Goal: Transaction & Acquisition: Purchase product/service

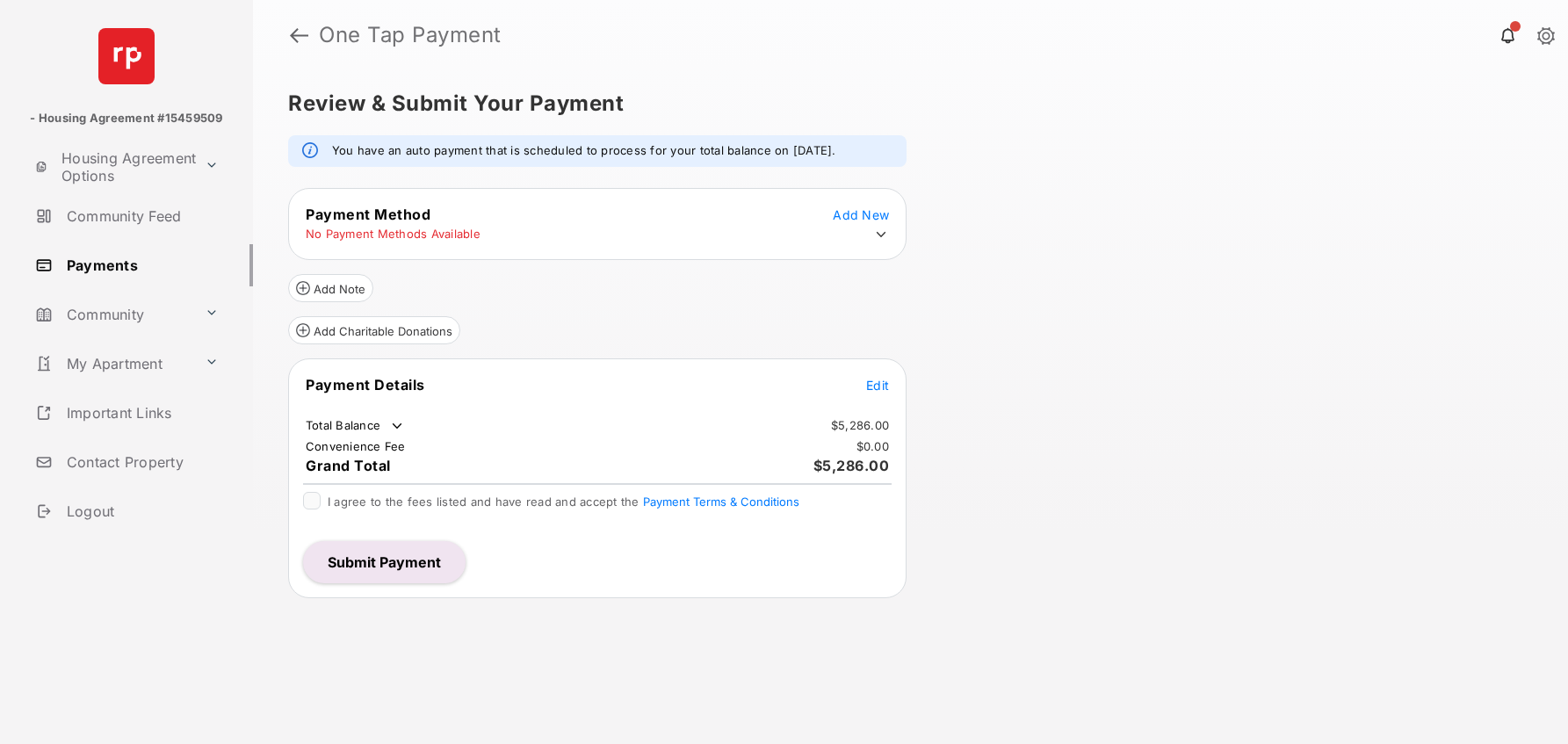
click at [884, 237] on icon at bounding box center [881, 234] width 16 height 16
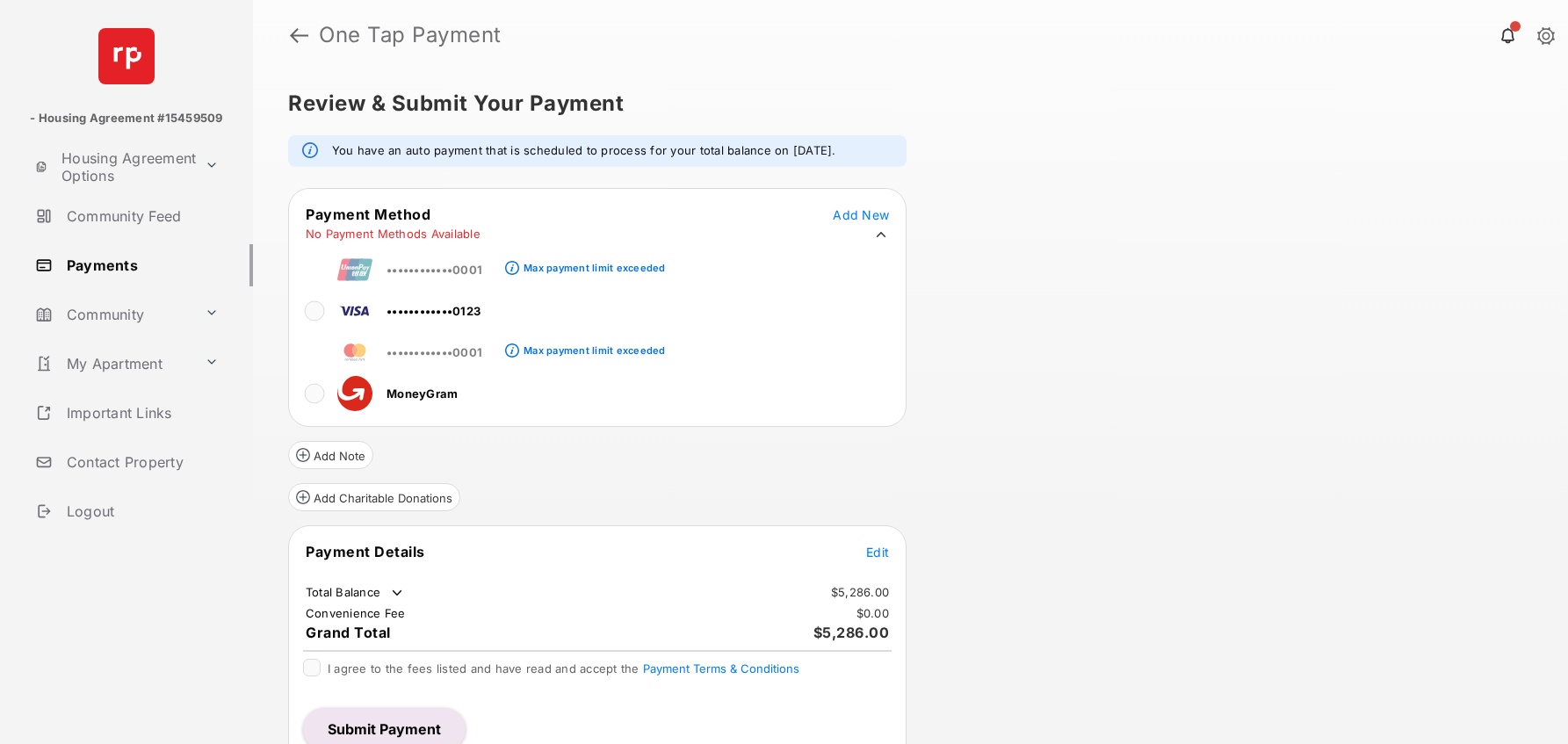
click at [309, 323] on td "••••••••••••0123" at bounding box center [393, 308] width 176 height 40
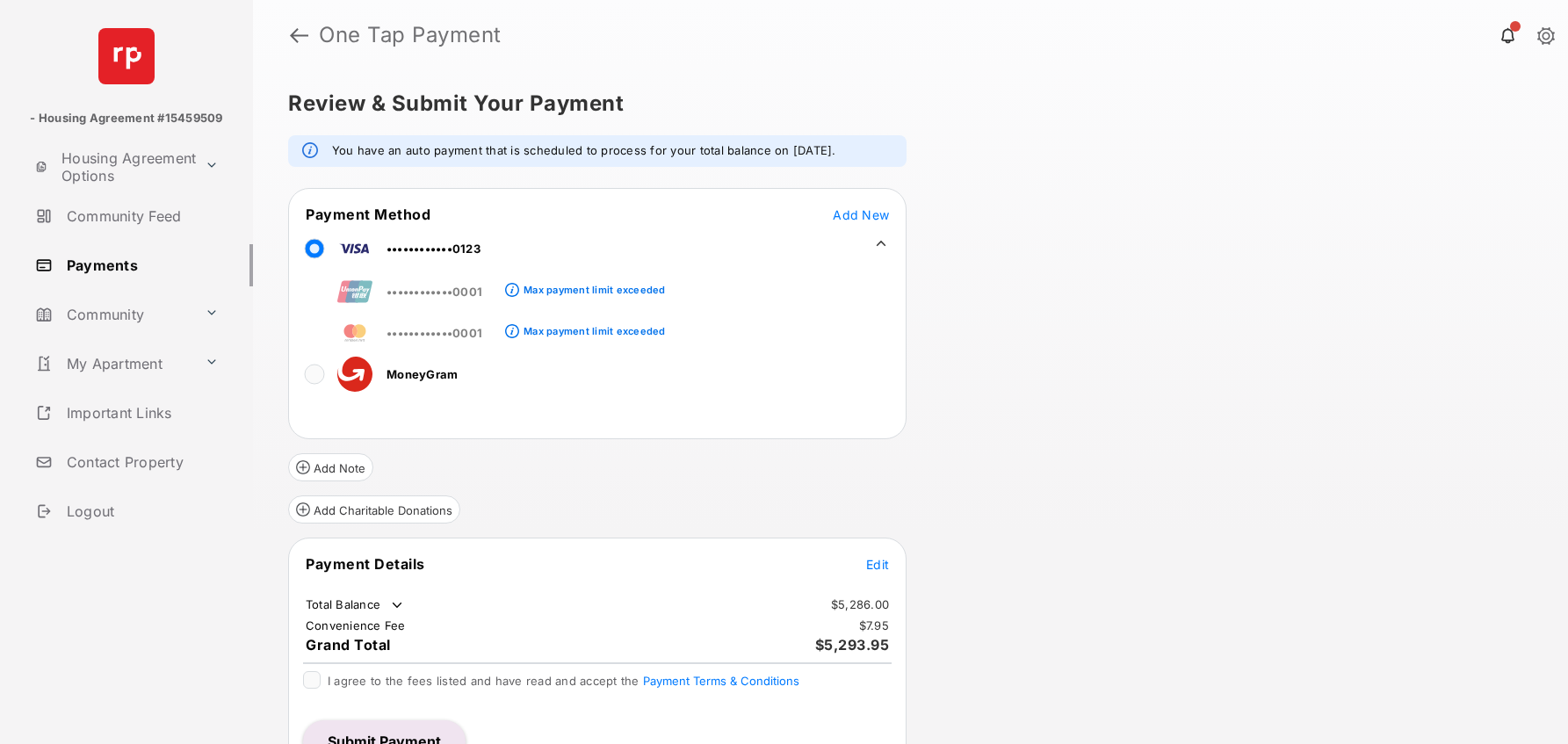
click at [310, 312] on tr "••••••••••••0001 Max payment limit exceeded" at bounding box center [478, 329] width 375 height 40
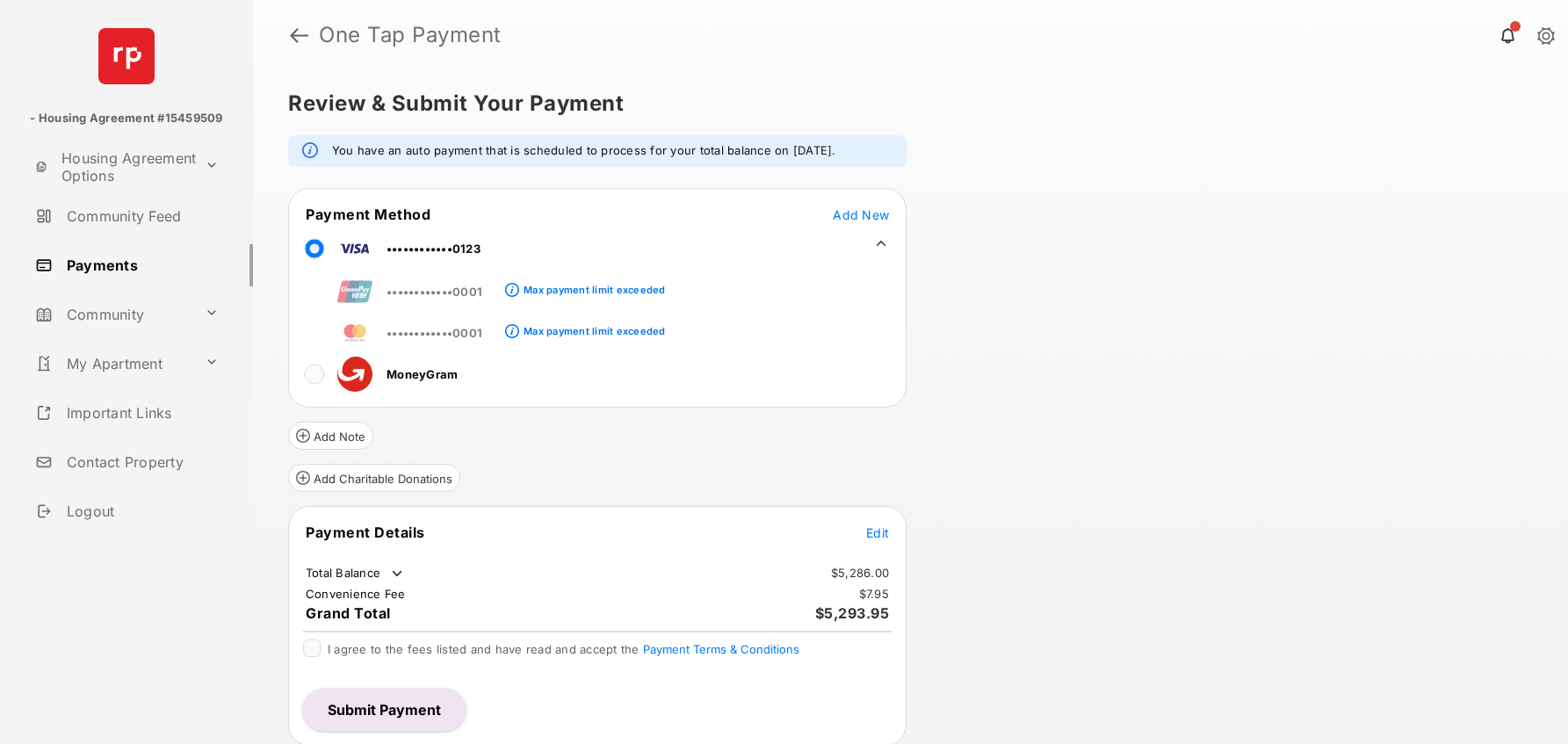
click at [905, 527] on div "Payment Details Edit Total Balance $5,286.00 Convenience Fee $7.95 Grand Total …" at bounding box center [597, 625] width 618 height 239
click at [881, 530] on span "Edit" at bounding box center [878, 533] width 23 height 15
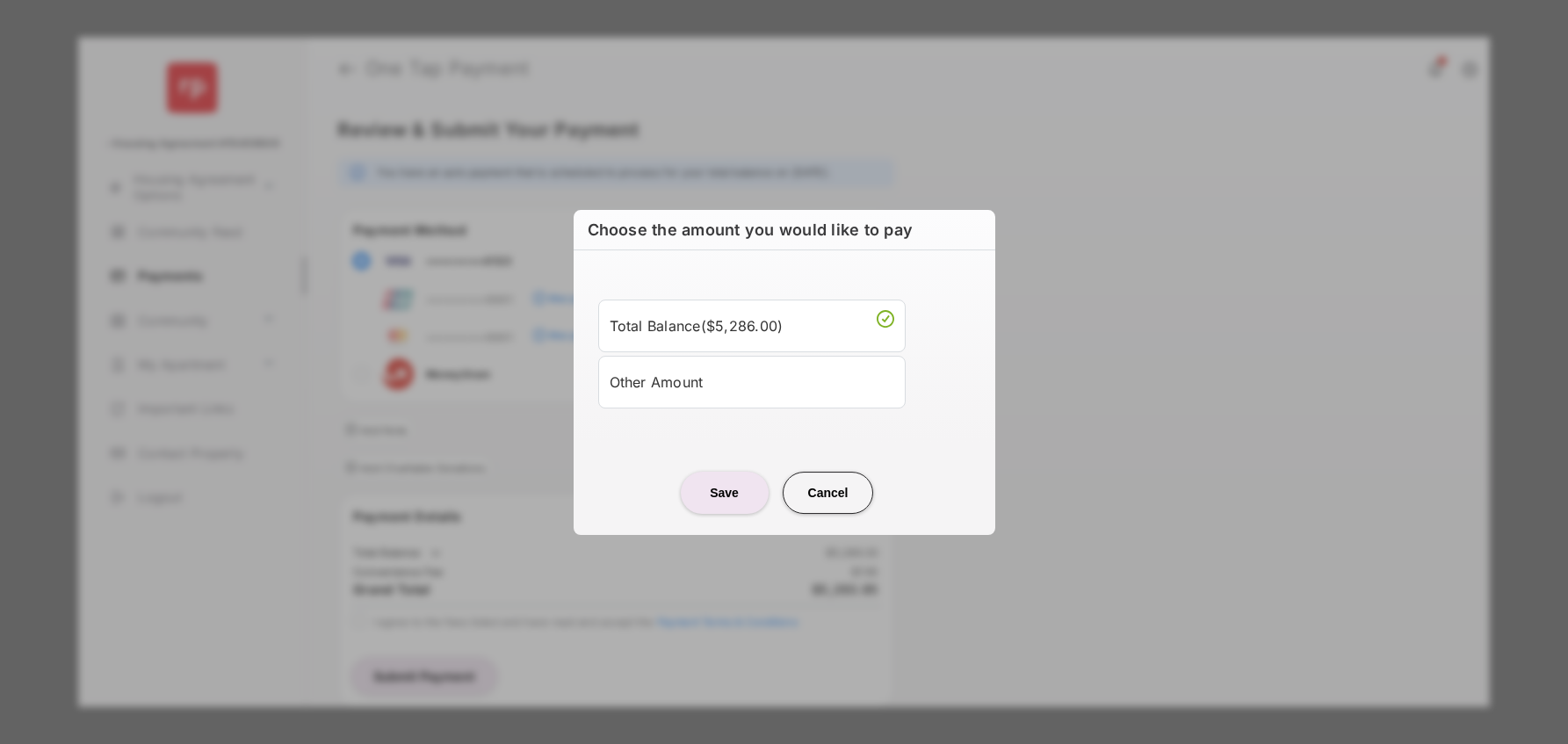
click at [700, 404] on li "Other Amount" at bounding box center [752, 382] width 308 height 53
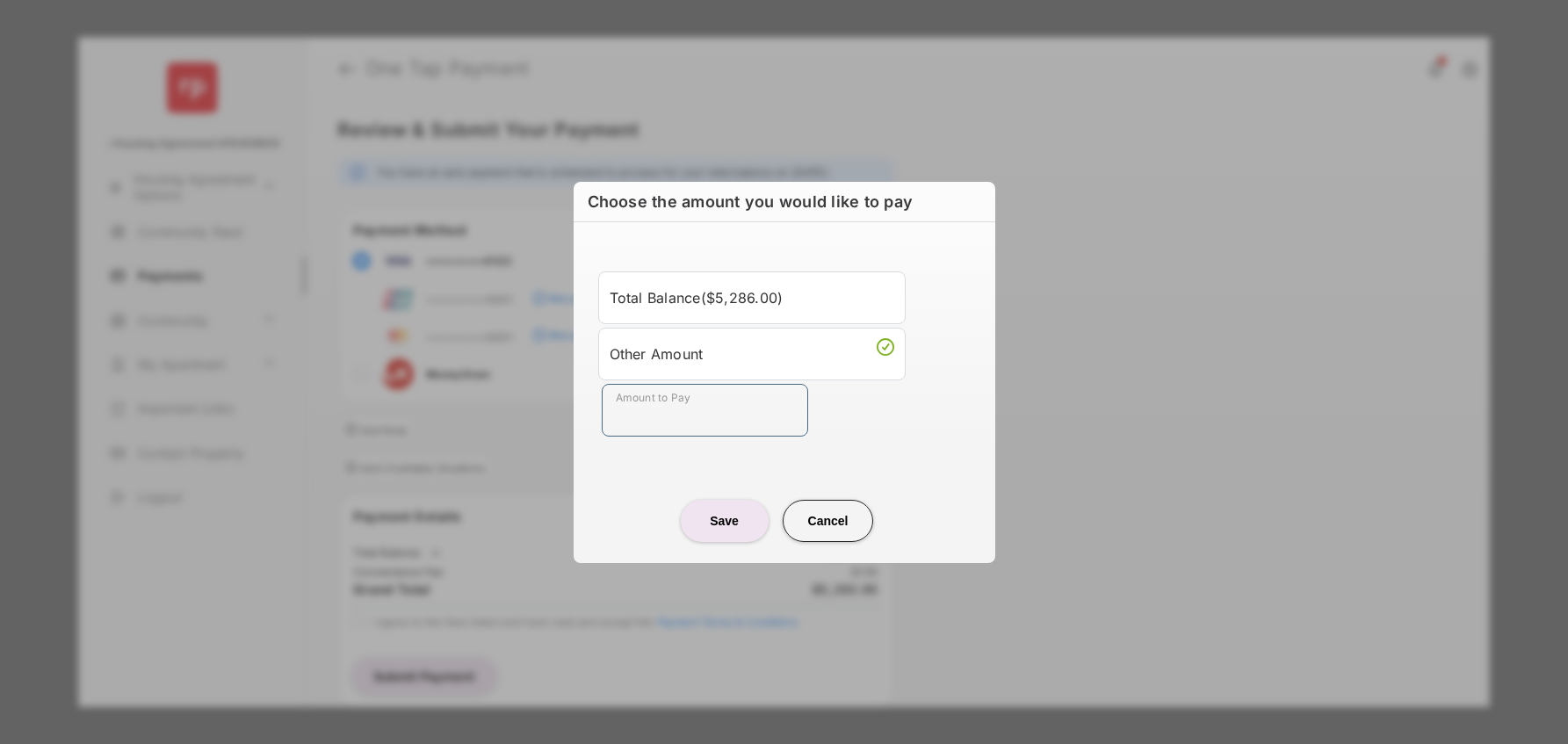
click at [677, 414] on input "Amount to Pay" at bounding box center [704, 410] width 206 height 53
type input "***"
click at [597, 467] on div "Save Cancel" at bounding box center [784, 504] width 421 height 78
click at [732, 533] on button "Save" at bounding box center [724, 521] width 88 height 43
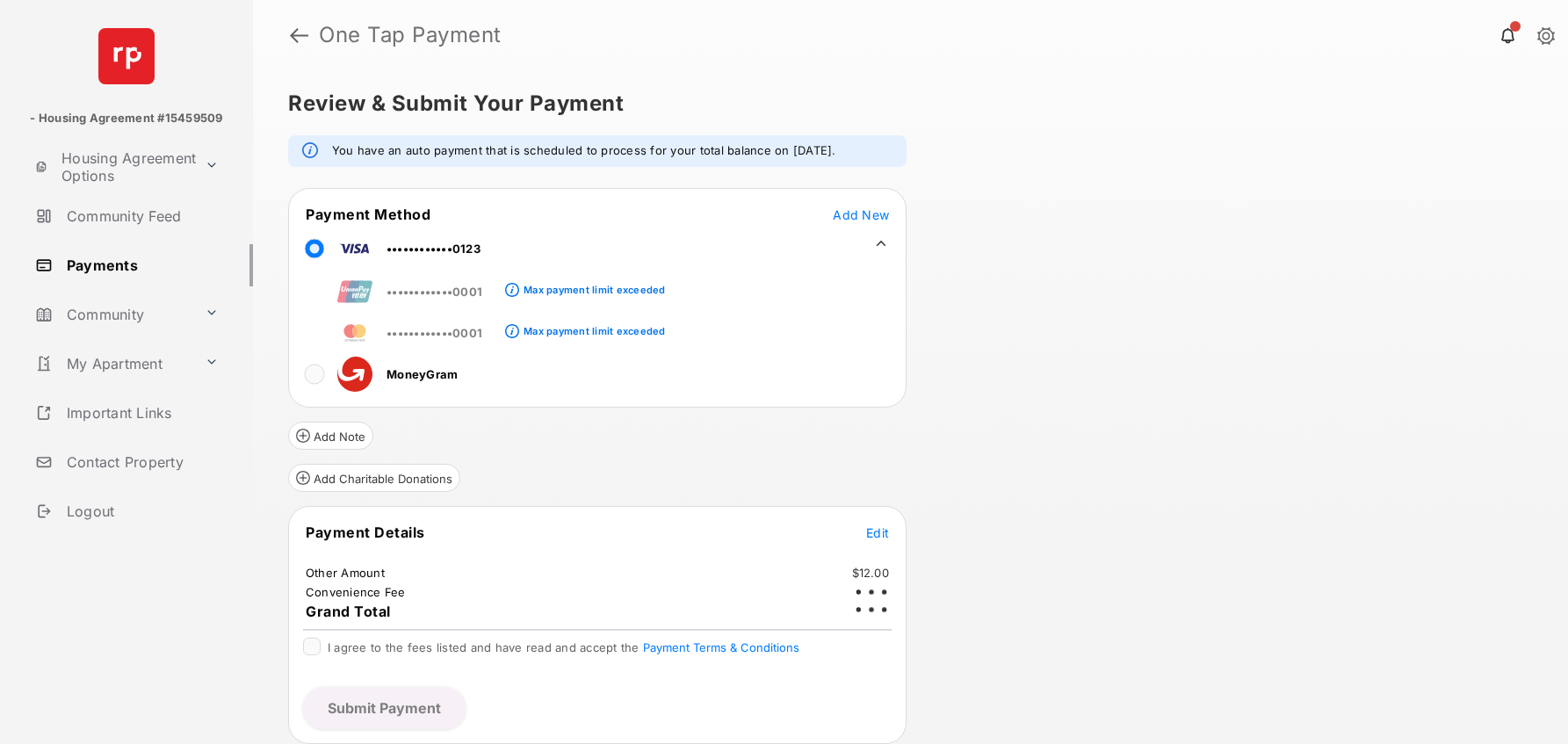
scroll to position [2, 0]
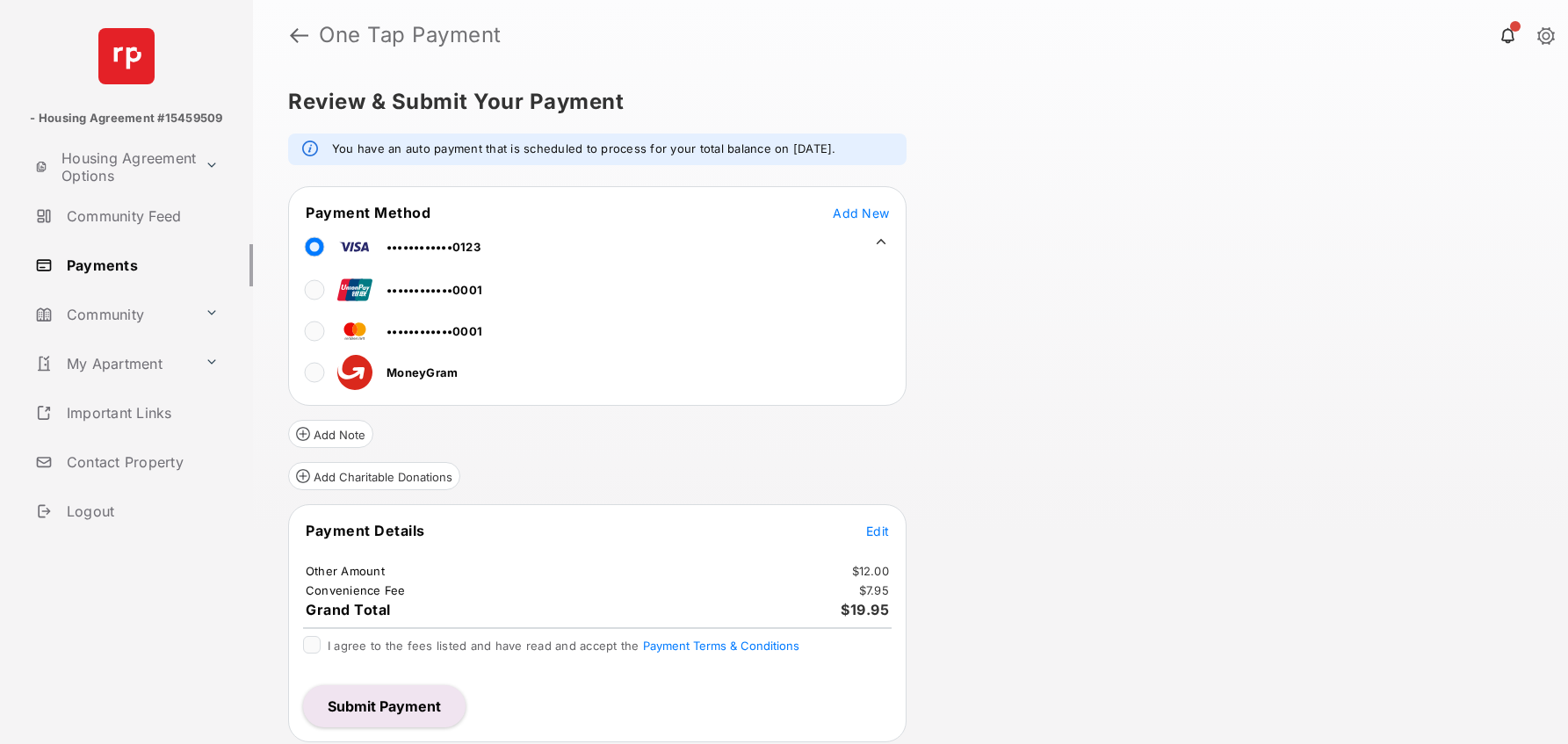
click at [320, 639] on div at bounding box center [312, 645] width 18 height 18
click at [303, 638] on div at bounding box center [312, 645] width 18 height 18
click at [377, 699] on button "Submit Payment" at bounding box center [384, 706] width 163 height 43
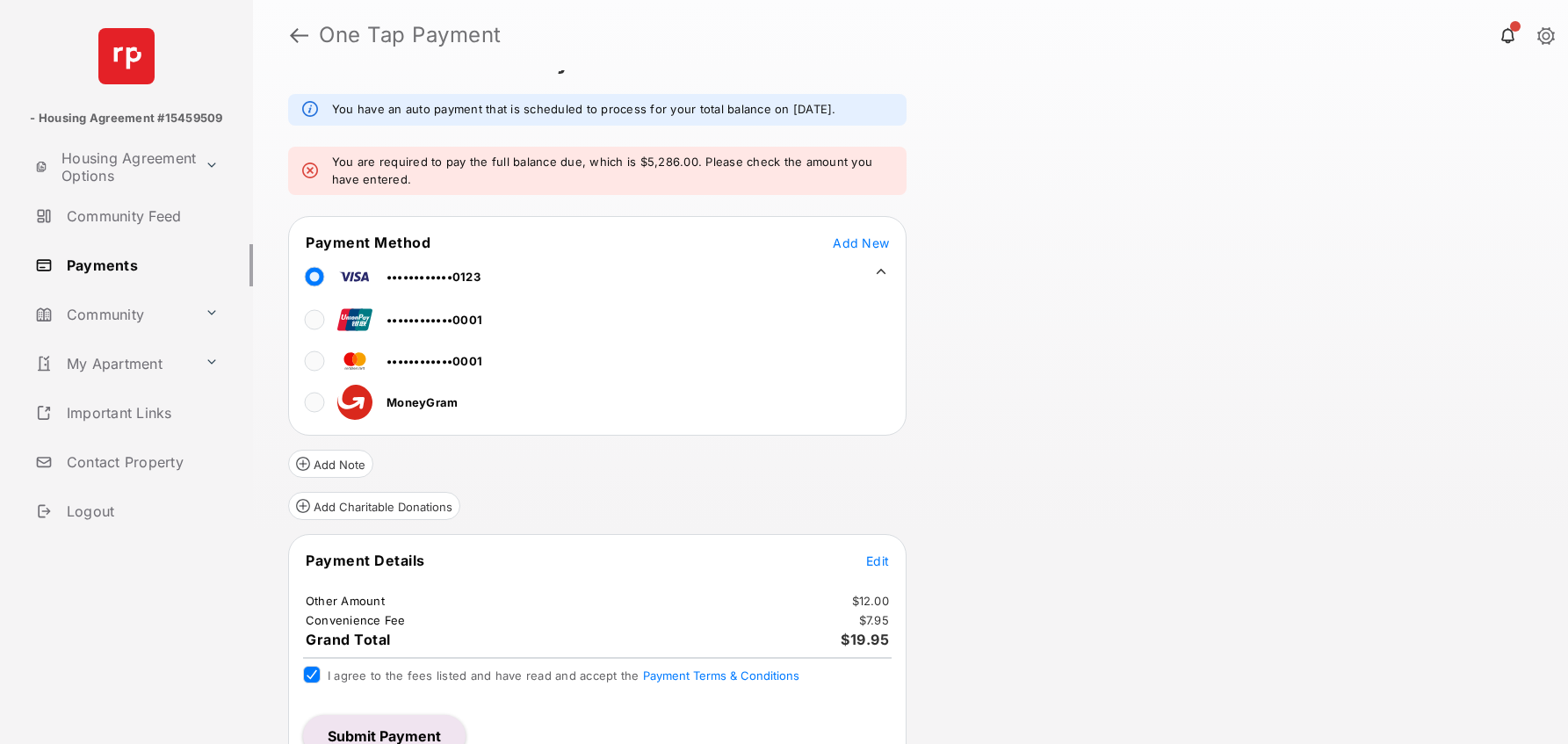
scroll to position [71, 0]
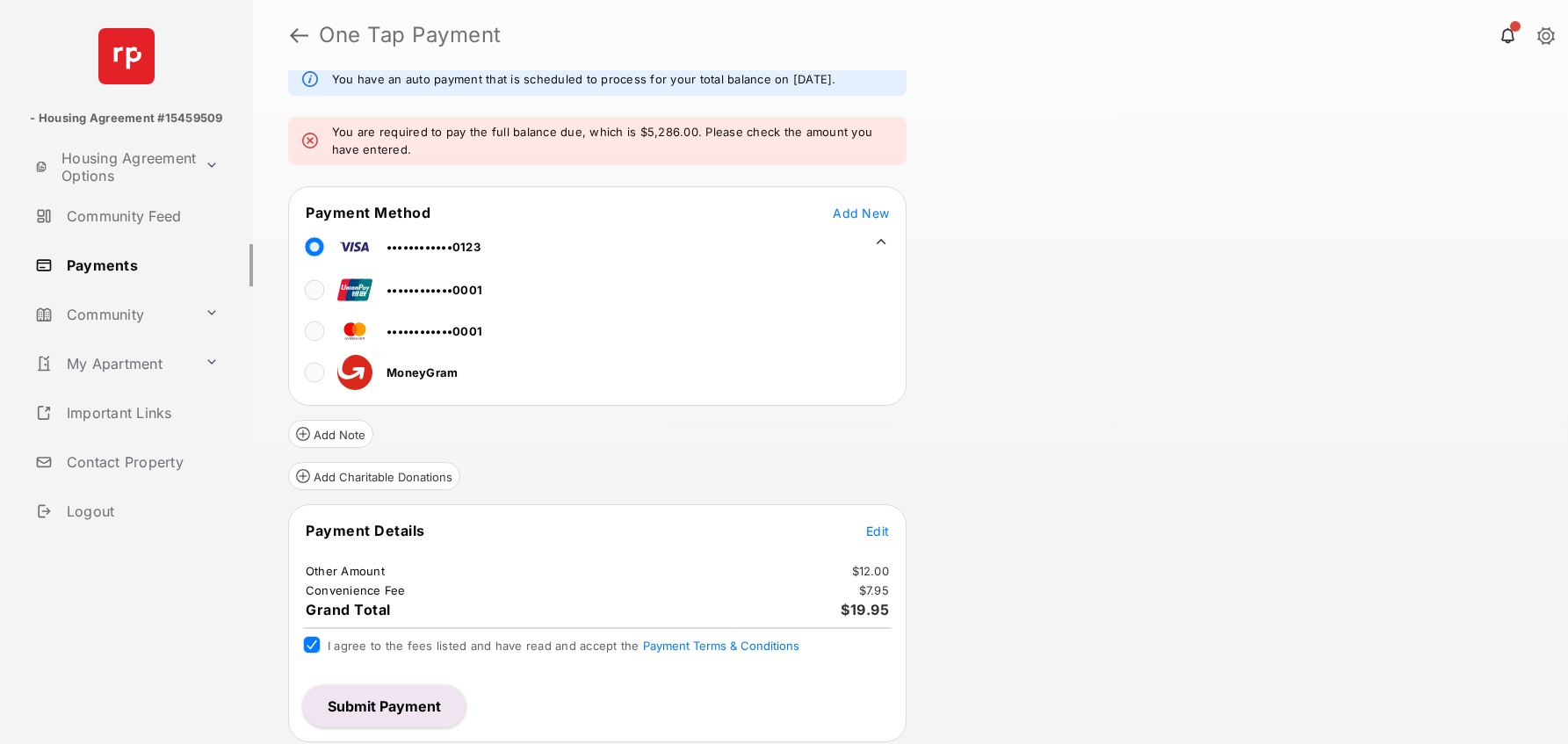
click at [875, 543] on tr "Payment Details Edit" at bounding box center [597, 540] width 613 height 41
click at [872, 533] on span "Edit" at bounding box center [878, 531] width 23 height 15
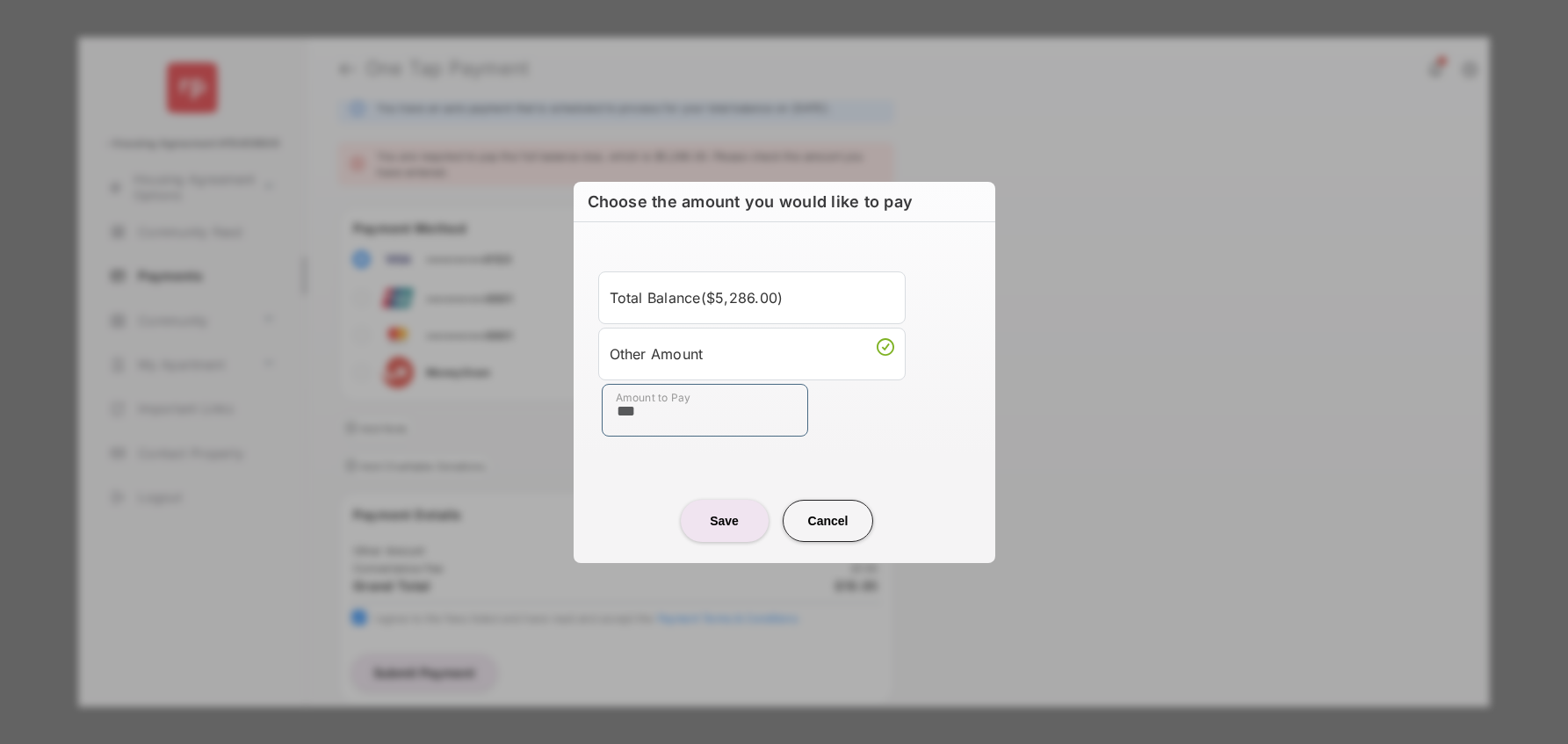
drag, startPoint x: 674, startPoint y: 402, endPoint x: 584, endPoint y: 407, distance: 90.1
click at [584, 407] on div "Total Balance ( $5,286.00 ) Other Amount Amount to Pay ***" at bounding box center [784, 354] width 401 height 221
click at [838, 499] on center "Save Cancel" at bounding box center [784, 513] width 380 height 56
click at [848, 510] on button "Cancel" at bounding box center [828, 521] width 91 height 43
type input "**"
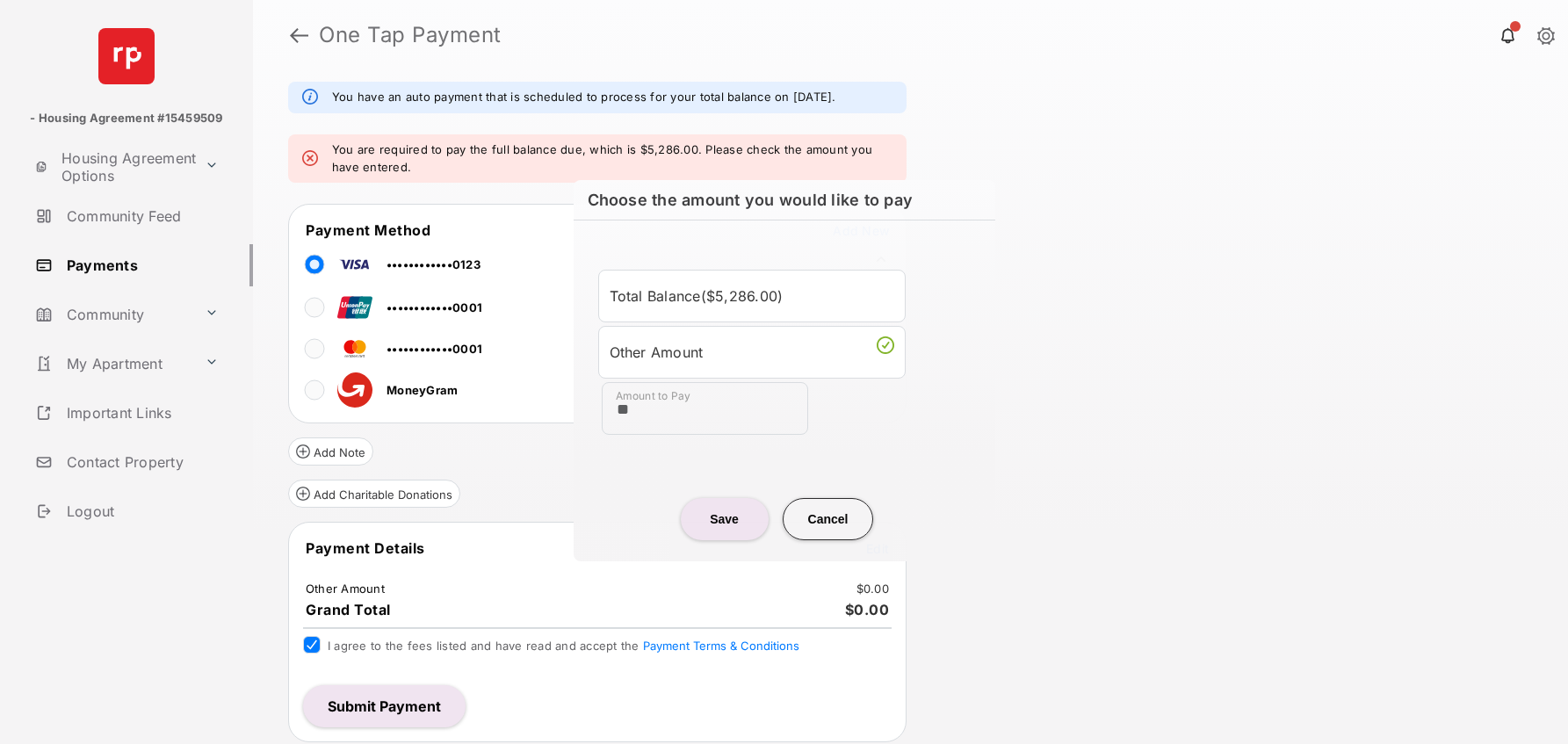
scroll to position [54, 0]
